Goal: Task Accomplishment & Management: Use online tool/utility

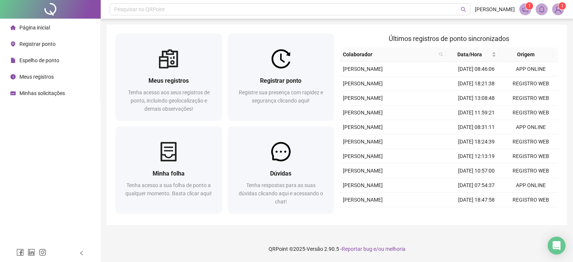
click at [256, 78] on div "Registrar ponto" at bounding box center [281, 80] width 88 height 9
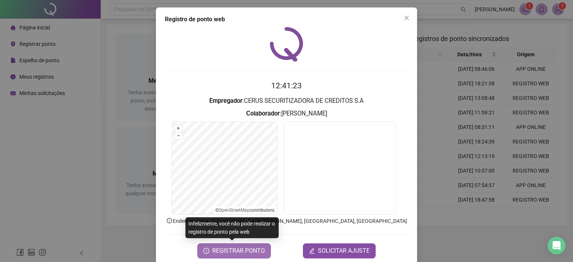
click at [249, 252] on span "REGISTRAR PONTO" at bounding box center [238, 251] width 53 height 9
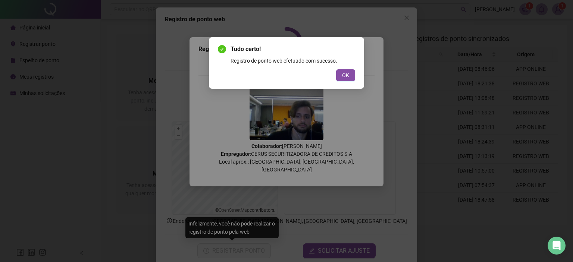
drag, startPoint x: 345, startPoint y: 76, endPoint x: 391, endPoint y: 35, distance: 61.8
click at [346, 76] on span "OK" at bounding box center [345, 75] width 7 height 8
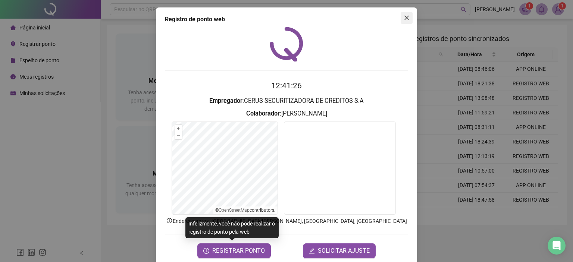
click at [407, 16] on span "Close" at bounding box center [407, 18] width 12 height 6
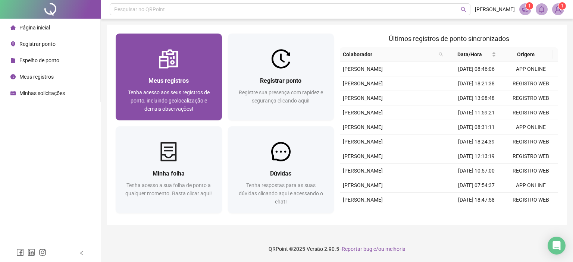
click at [205, 62] on div at bounding box center [169, 58] width 106 height 19
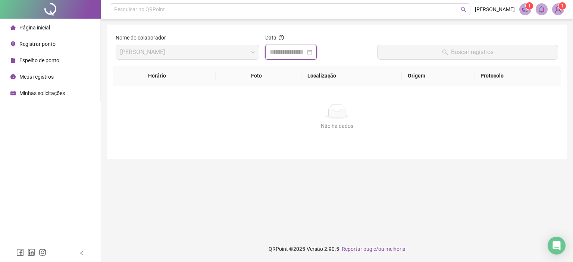
click at [284, 48] on input at bounding box center [288, 52] width 36 height 9
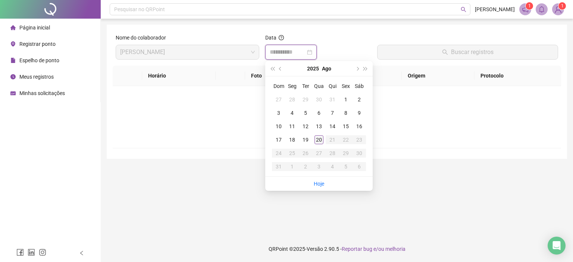
type input "**********"
click at [319, 141] on div "20" at bounding box center [319, 139] width 9 height 9
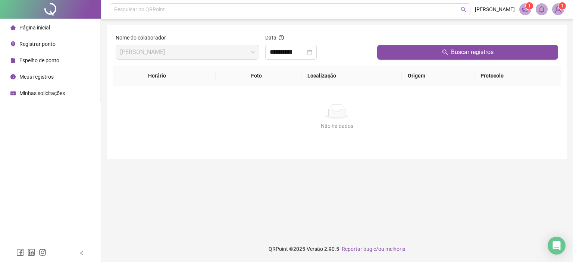
click at [401, 60] on div "Buscar registros" at bounding box center [467, 50] width 187 height 32
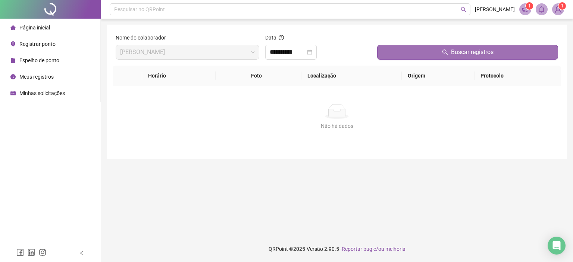
click at [406, 54] on button "Buscar registros" at bounding box center [467, 52] width 181 height 15
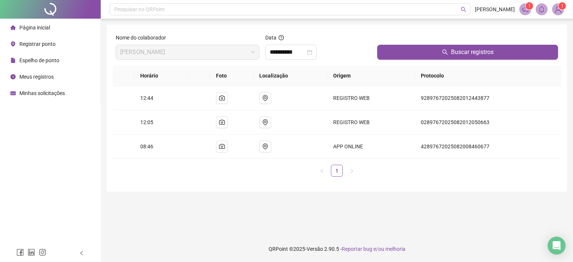
click at [37, 31] on span "Página inicial" at bounding box center [34, 28] width 31 height 6
